Goal: Task Accomplishment & Management: Manage account settings

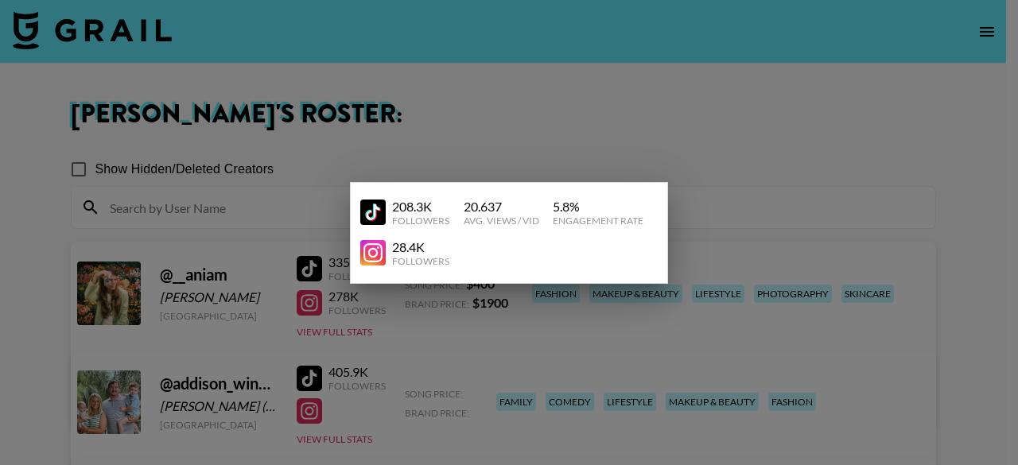
scroll to position [398, 0]
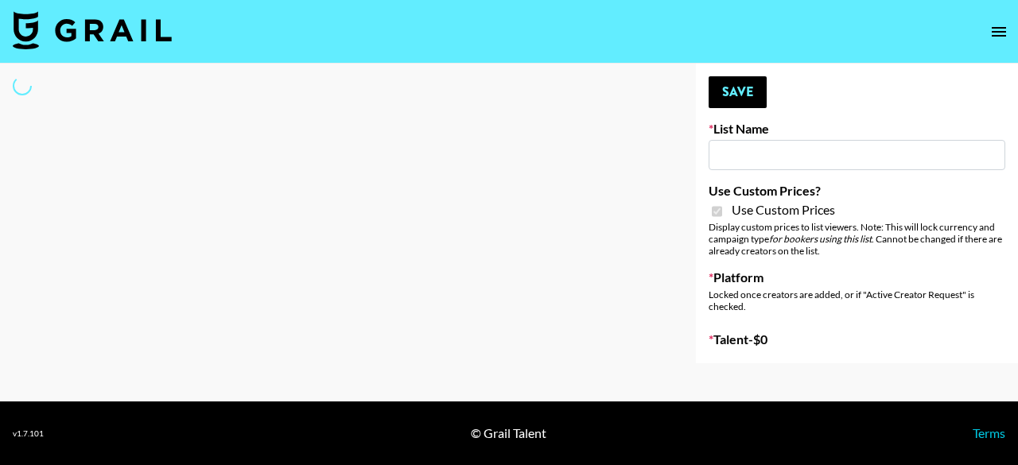
type input "E-Com IG"
checkbox input "true"
select select "Brand"
